Goal: Obtain resource: Obtain resource

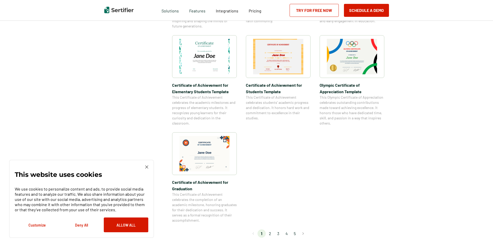
scroll to position [362, 0]
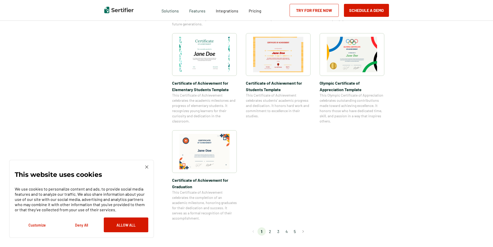
click at [351, 61] on img at bounding box center [352, 54] width 50 height 35
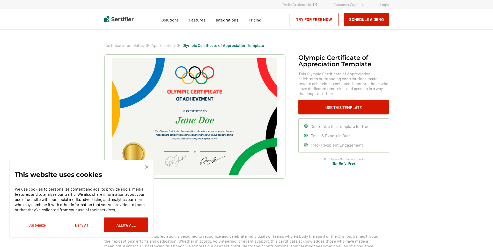
click at [78, 226] on button "Deny All" at bounding box center [81, 224] width 44 height 15
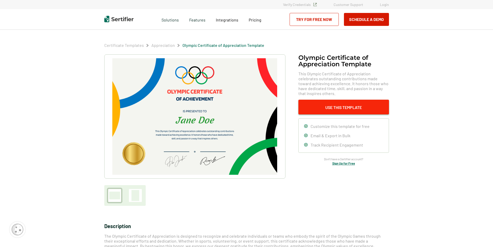
click at [322, 106] on button "Use This Template" at bounding box center [343, 107] width 91 height 15
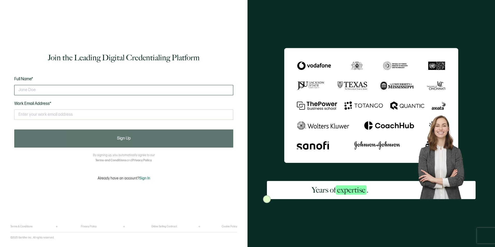
drag, startPoint x: 66, startPoint y: 94, endPoint x: 67, endPoint y: 91, distance: 3.1
click at [66, 94] on input "text" at bounding box center [123, 90] width 219 height 10
click at [53, 189] on div "Join the Leading Digital Credentialing Platform Full Name* Work Email Address* …" at bounding box center [123, 116] width 227 height 217
